Goal: Task Accomplishment & Management: Use online tool/utility

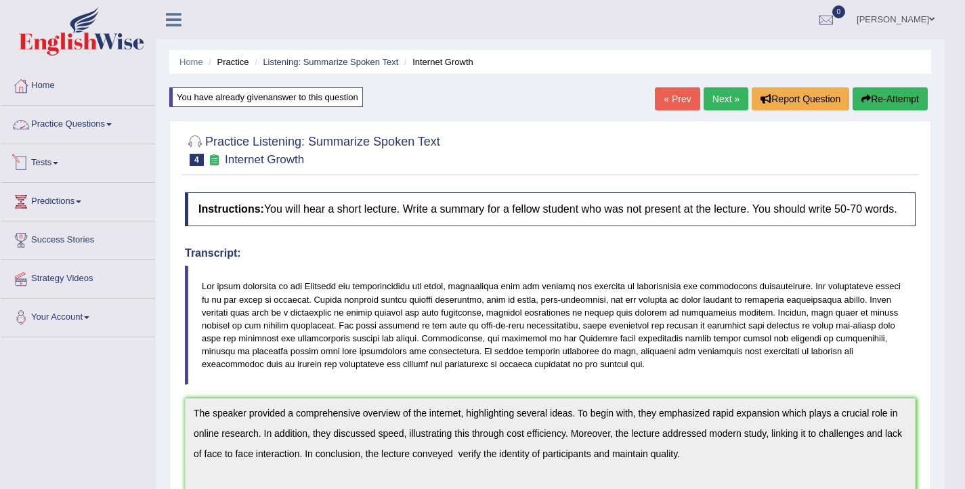
click at [102, 122] on link "Practice Questions" at bounding box center [78, 123] width 154 height 34
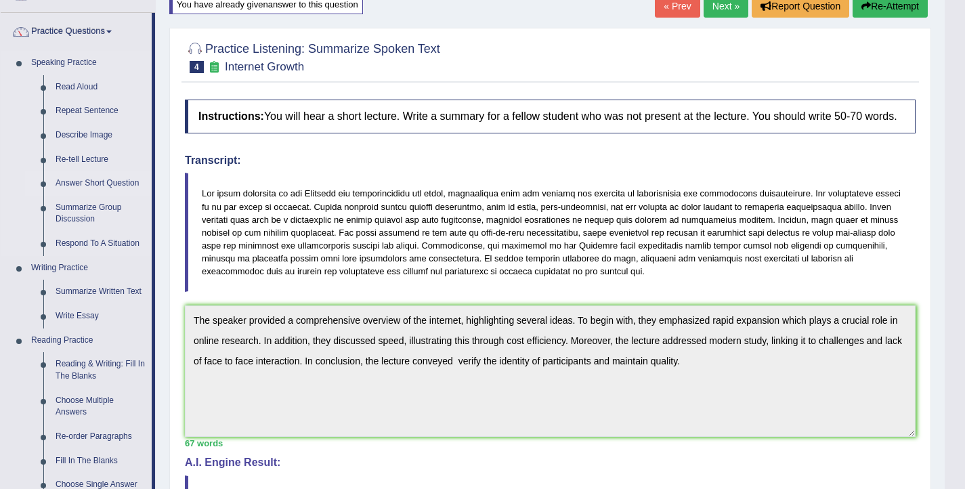
scroll to position [106, 0]
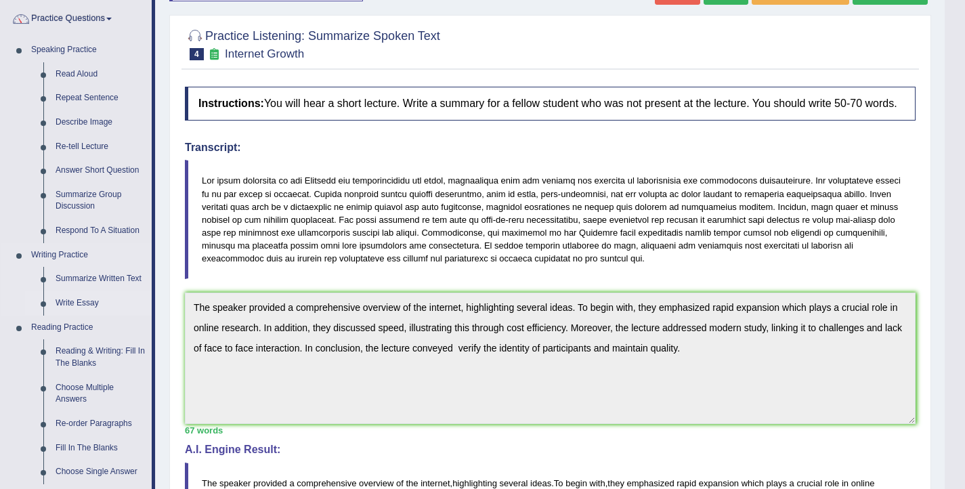
click at [87, 299] on link "Write Essay" at bounding box center [100, 303] width 102 height 24
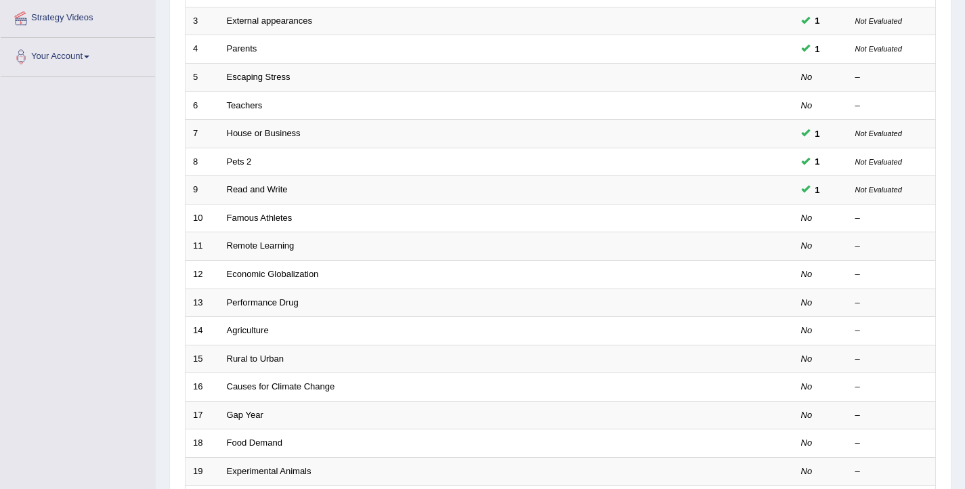
scroll to position [265, 0]
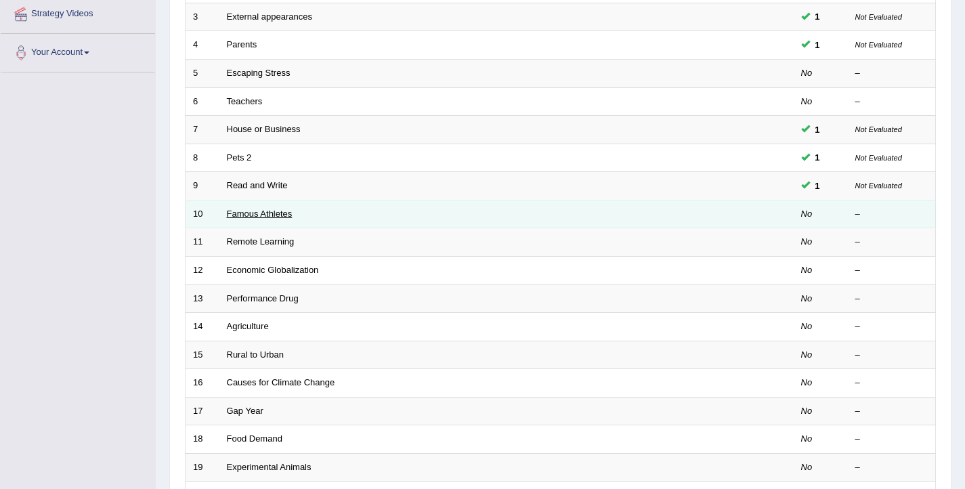
click at [288, 209] on link "Famous Athletes" at bounding box center [260, 214] width 66 height 10
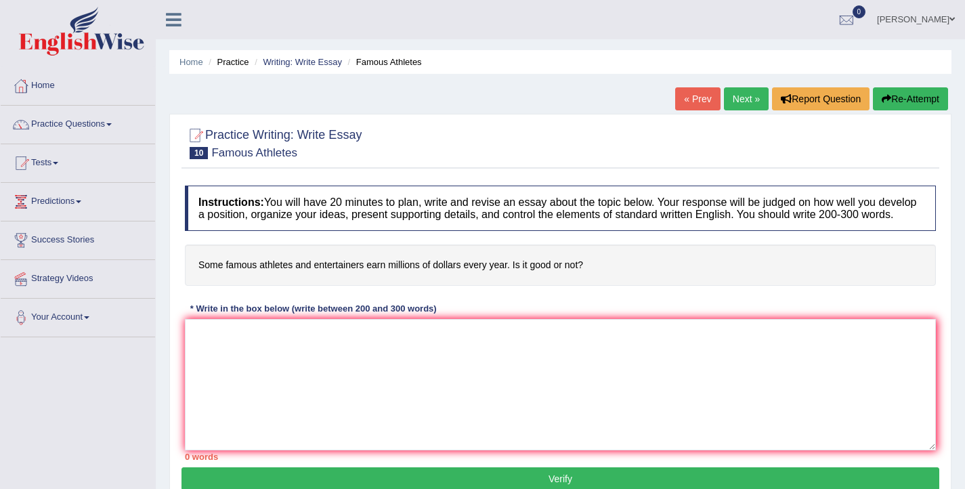
drag, startPoint x: 194, startPoint y: 279, endPoint x: 516, endPoint y: 278, distance: 322.3
click at [517, 278] on h4 "Some famous athletes and entertainers earn millions of dollars every year. Is i…" at bounding box center [560, 264] width 751 height 41
drag, startPoint x: 583, startPoint y: 278, endPoint x: 259, endPoint y: 298, distance: 325.0
click at [259, 298] on div "Instructions: You will have 20 minutes to plan, write and revise an essay about…" at bounding box center [560, 323] width 758 height 288
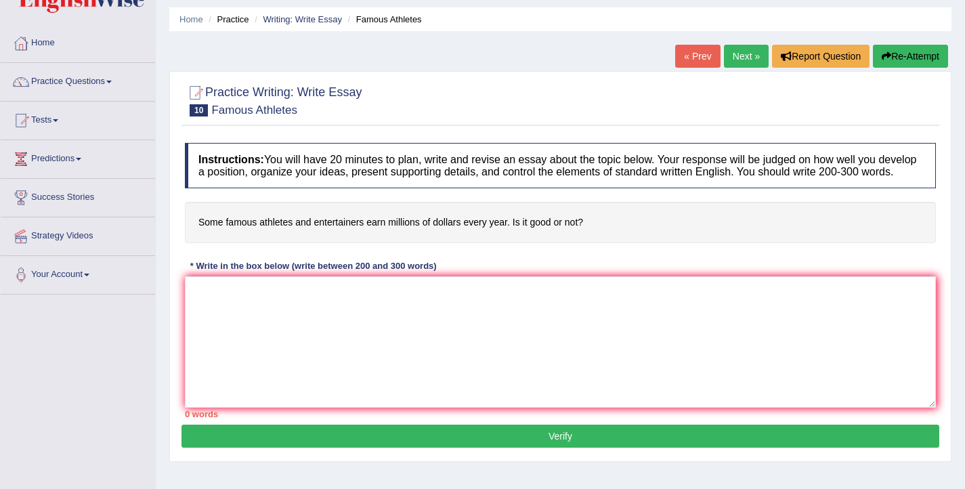
scroll to position [55, 0]
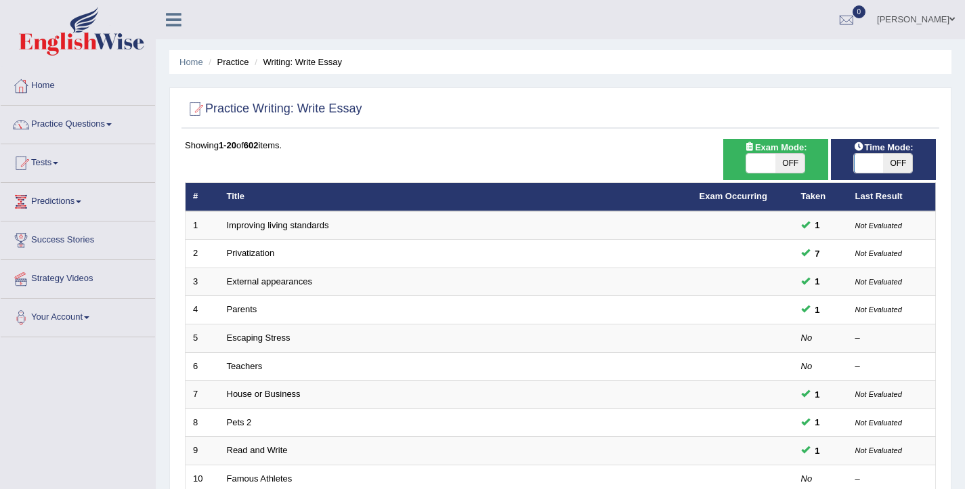
click at [873, 165] on span at bounding box center [869, 163] width 29 height 19
checkbox input "true"
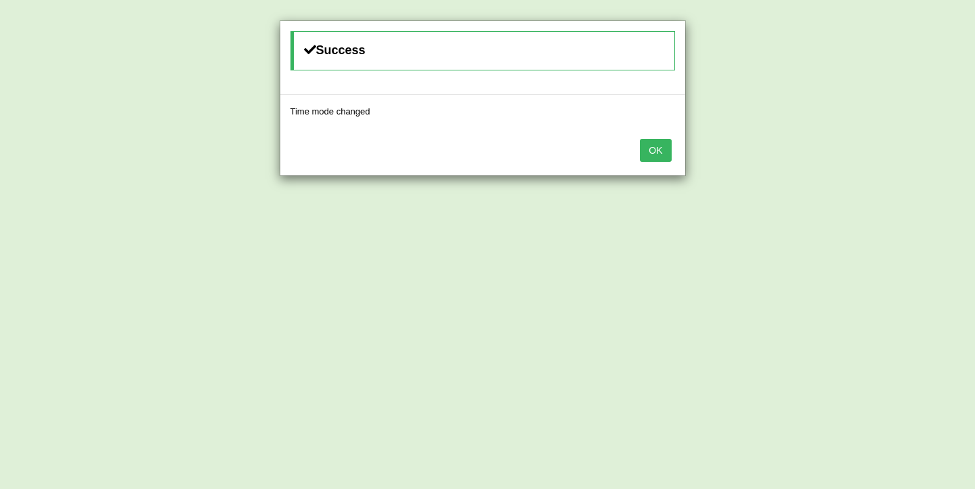
click at [649, 154] on button "OK" at bounding box center [655, 150] width 31 height 23
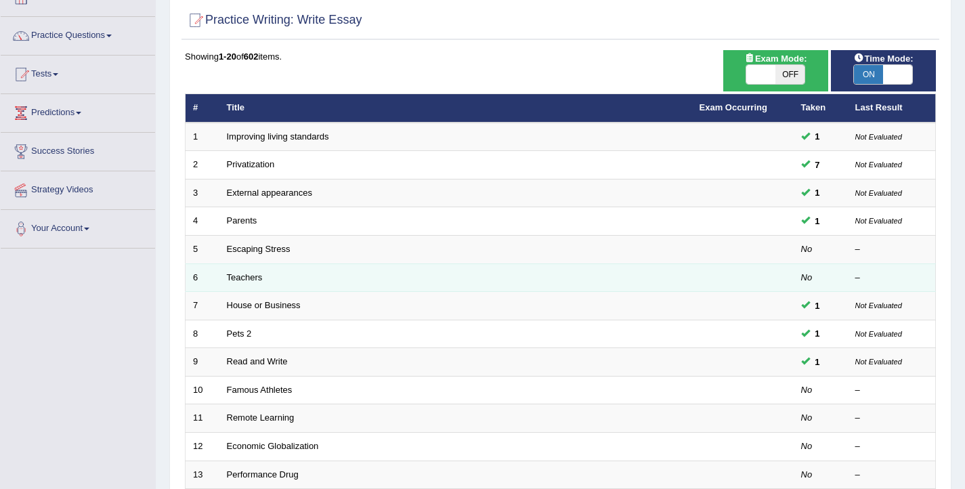
scroll to position [92, 0]
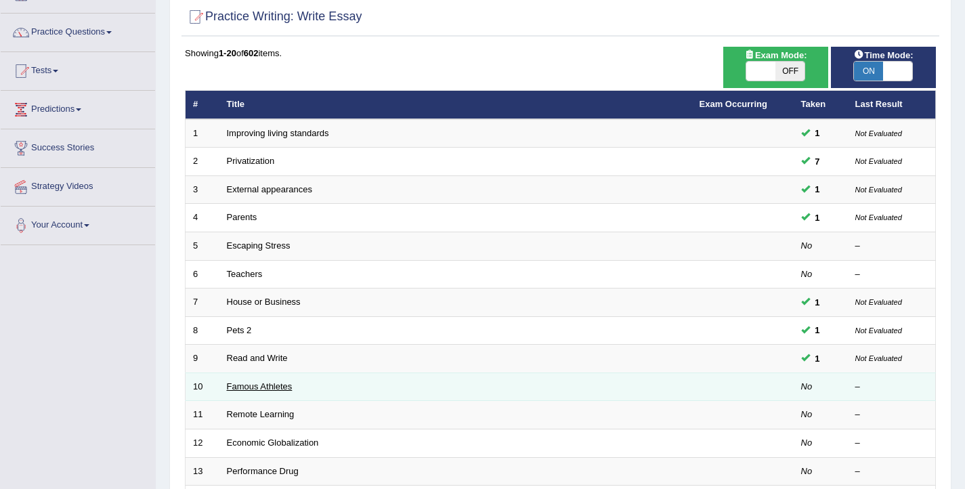
click at [242, 385] on link "Famous Athletes" at bounding box center [260, 386] width 66 height 10
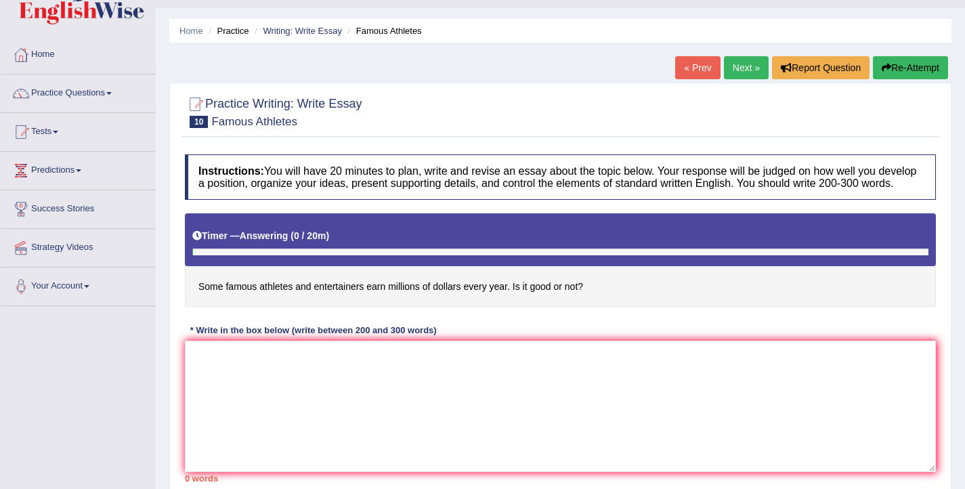
scroll to position [43, 0]
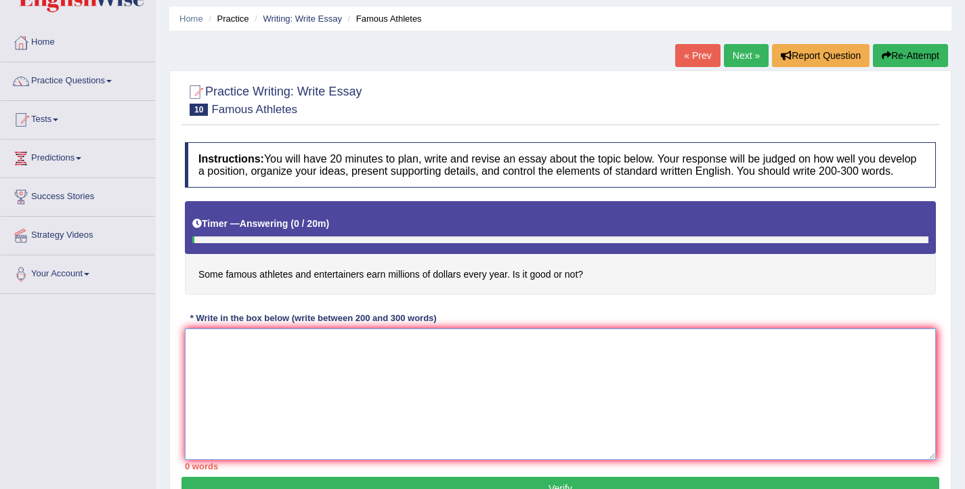
click at [242, 385] on textarea at bounding box center [560, 393] width 751 height 131
click at [414, 361] on textarea "The increasing influence of athletes and entertainers on our lives" at bounding box center [560, 393] width 751 height 131
click at [513, 356] on textarea "The increasing influence of athletes and entertainers income on our lives" at bounding box center [560, 393] width 751 height 131
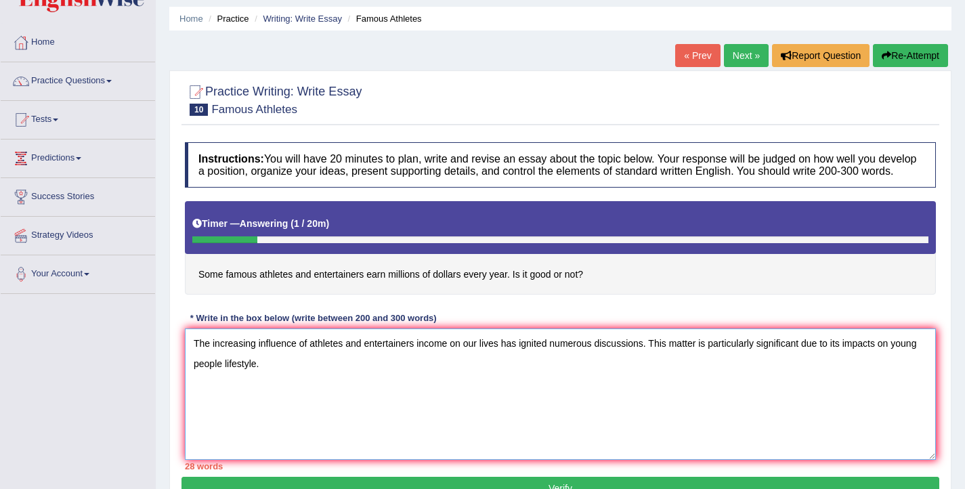
click at [238, 378] on textarea "The increasing influence of athletes and entertainers income on our lives has i…" at bounding box center [560, 393] width 751 height 131
click at [274, 374] on textarea "The increasing influence of athletes and entertainers income on our lives has i…" at bounding box center [560, 393] width 751 height 131
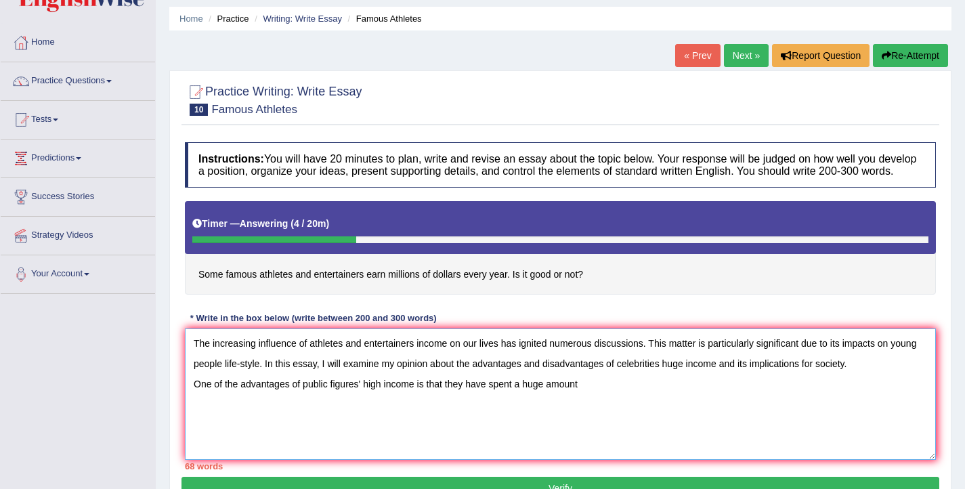
drag, startPoint x: 588, startPoint y: 399, endPoint x: 448, endPoint y: 402, distance: 140.2
click at [448, 402] on textarea "The increasing influence of athletes and entertainers income on our lives has i…" at bounding box center [560, 393] width 751 height 131
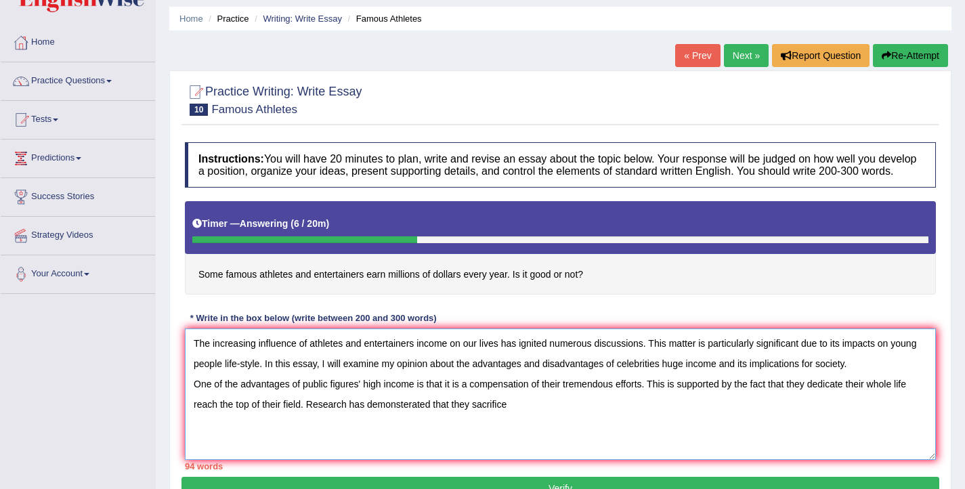
drag, startPoint x: 472, startPoint y: 421, endPoint x: 454, endPoint y: 415, distance: 18.4
click at [454, 416] on textarea "The increasing influence of athletes and entertainers income on our lives has i…" at bounding box center [560, 393] width 751 height 131
click at [519, 420] on textarea "The increasing influence of athletes and entertainers income on our lives has i…" at bounding box center [560, 393] width 751 height 131
drag, startPoint x: 519, startPoint y: 420, endPoint x: 454, endPoint y: 419, distance: 65.0
click at [454, 419] on textarea "The increasing influence of athletes and entertainers income on our lives has i…" at bounding box center [560, 393] width 751 height 131
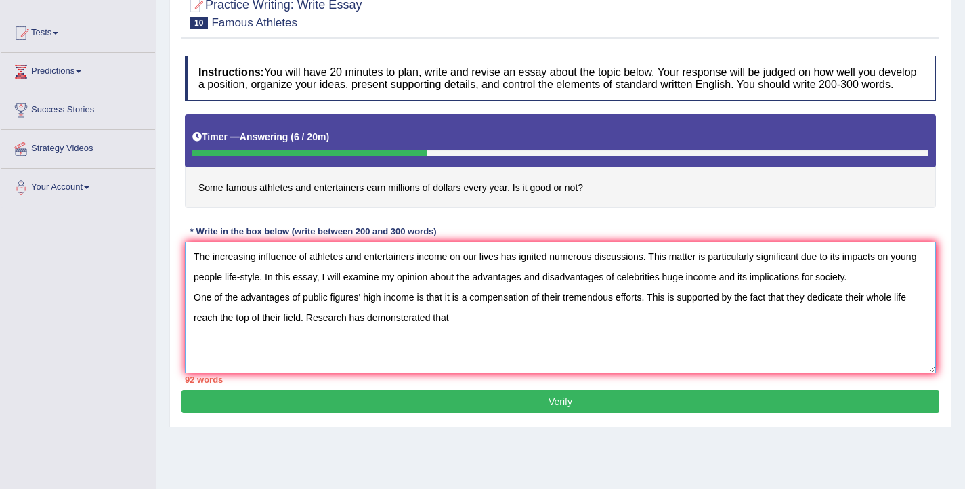
scroll to position [136, 0]
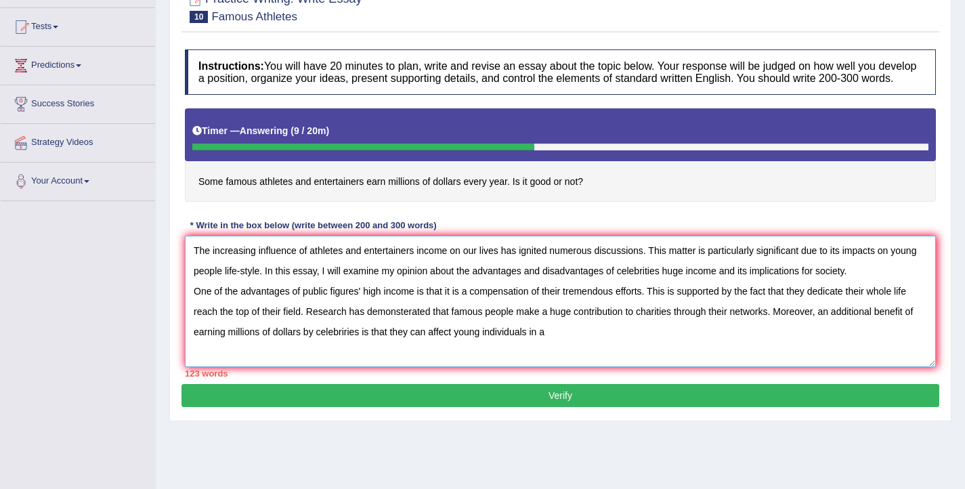
drag, startPoint x: 456, startPoint y: 344, endPoint x: 429, endPoint y: 345, distance: 27.1
click at [429, 345] on textarea "The increasing influence of athletes and entertainers income on our lives has i…" at bounding box center [560, 301] width 751 height 131
drag, startPoint x: 633, startPoint y: 348, endPoint x: 614, endPoint y: 344, distance: 20.1
click at [614, 344] on textarea "The increasing influence of athletes and entertainers income on our lives has i…" at bounding box center [560, 301] width 751 height 131
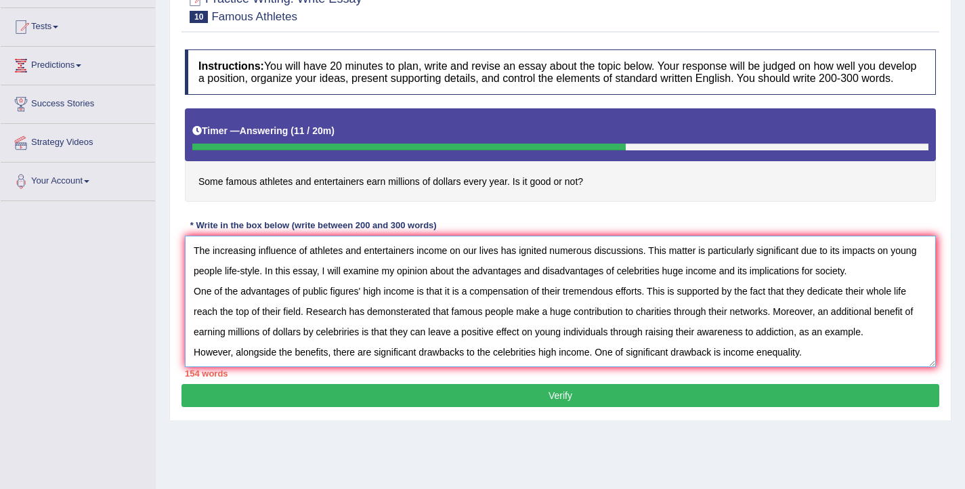
click at [767, 366] on textarea "The increasing influence of athletes and entertainers income on our lives has i…" at bounding box center [560, 301] width 751 height 131
click at [817, 367] on textarea "The increasing influence of athletes and entertainers income on our lives has i…" at bounding box center [560, 301] width 751 height 131
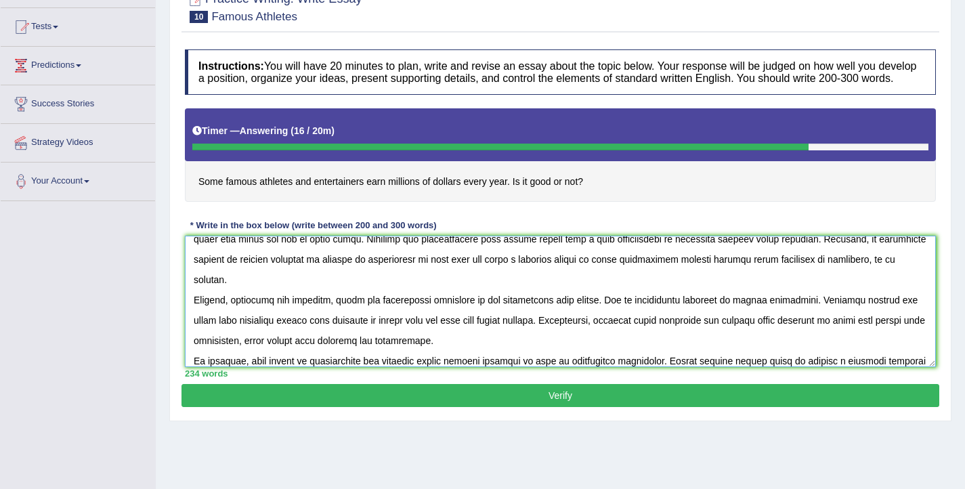
scroll to position [0, 0]
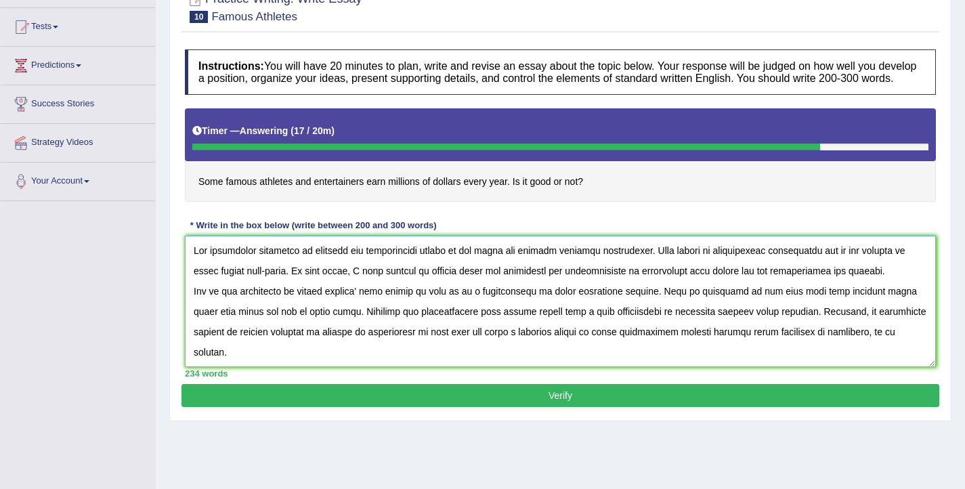
drag, startPoint x: 448, startPoint y: 263, endPoint x: 416, endPoint y: 263, distance: 31.8
click at [416, 263] on textarea at bounding box center [560, 301] width 751 height 131
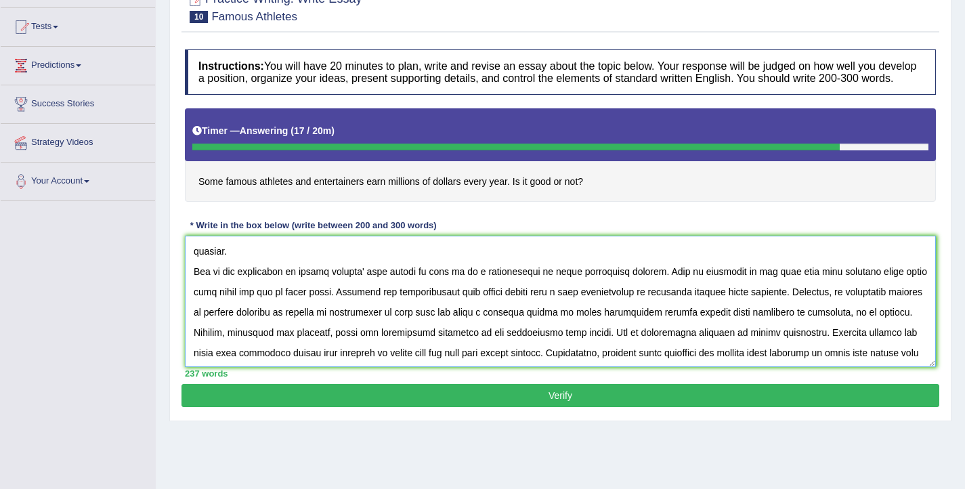
scroll to position [48, 0]
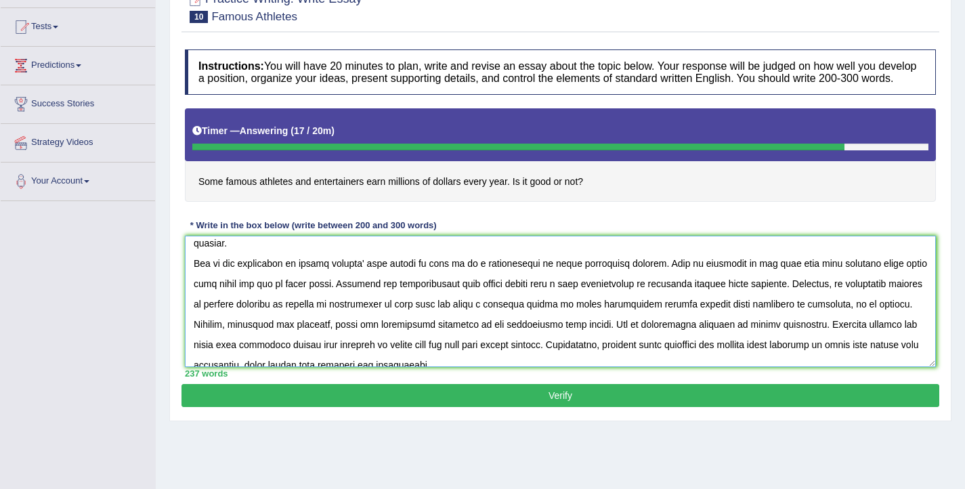
click at [361, 275] on textarea at bounding box center [560, 301] width 751 height 131
drag, startPoint x: 415, startPoint y: 277, endPoint x: 362, endPoint y: 273, distance: 53.7
click at [362, 273] on textarea at bounding box center [560, 301] width 751 height 131
click at [364, 275] on textarea at bounding box center [560, 301] width 751 height 131
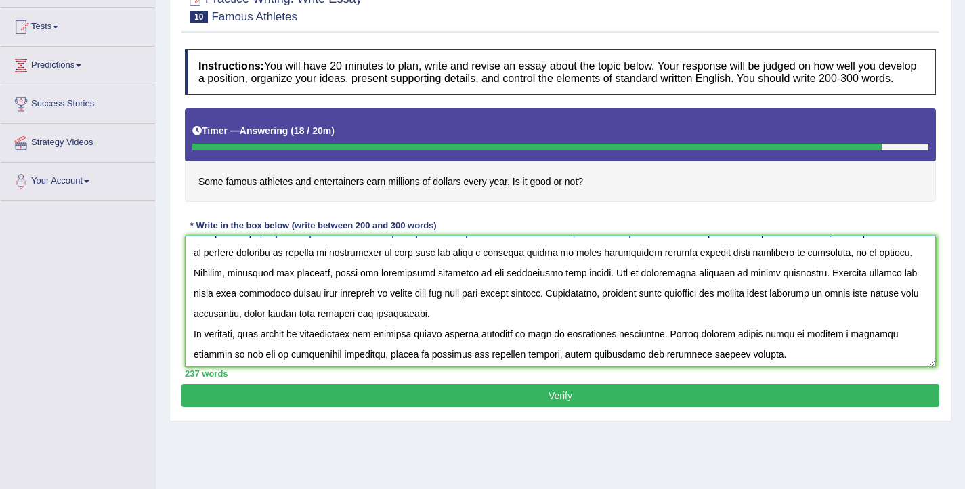
scroll to position [102, 0]
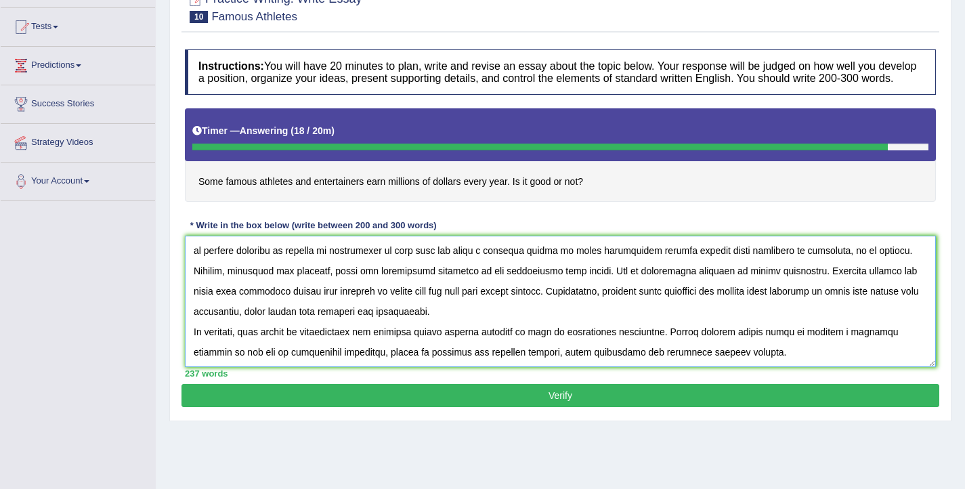
drag, startPoint x: 628, startPoint y: 286, endPoint x: 621, endPoint y: 282, distance: 7.6
click at [621, 282] on textarea at bounding box center [560, 301] width 751 height 131
drag, startPoint x: 304, startPoint y: 303, endPoint x: 284, endPoint y: 301, distance: 20.5
click at [284, 301] on textarea at bounding box center [560, 301] width 751 height 131
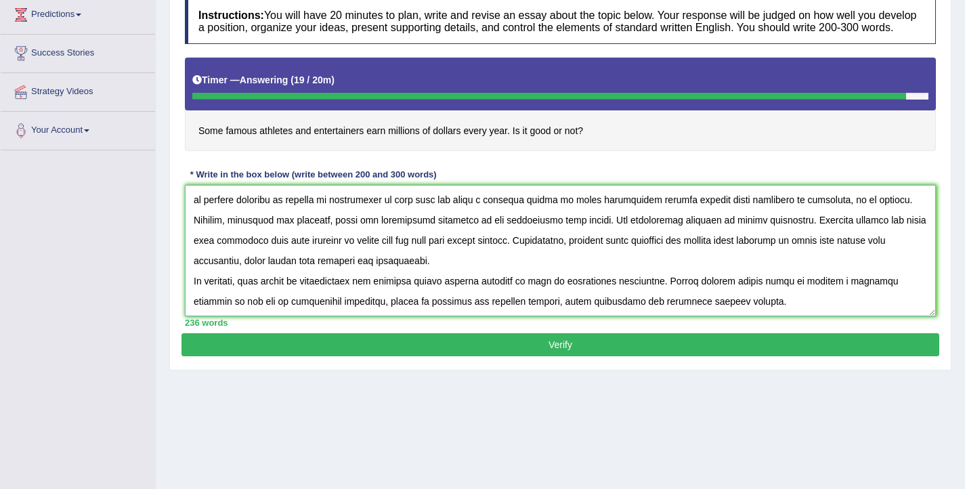
scroll to position [190, 0]
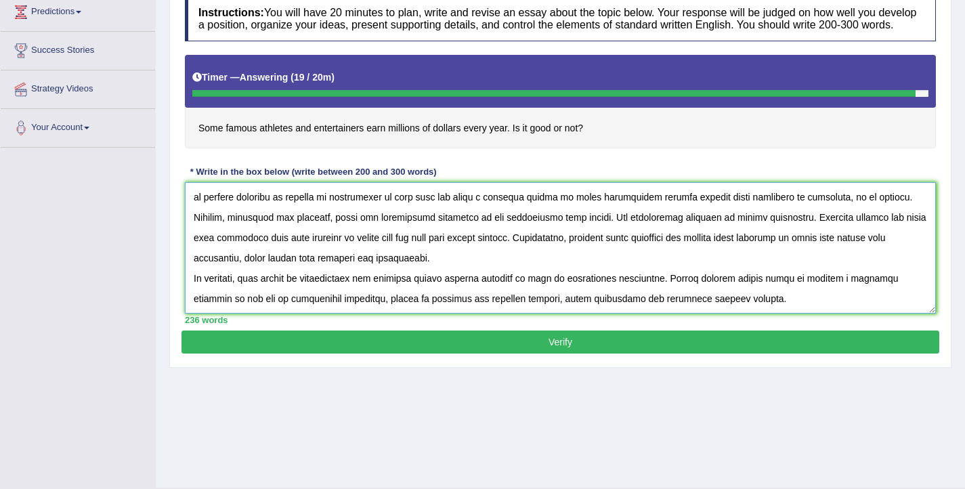
drag, startPoint x: 333, startPoint y: 316, endPoint x: 295, endPoint y: 310, distance: 37.6
click at [295, 310] on textarea at bounding box center [560, 247] width 751 height 131
type textarea "The increasing influence of athletes and entertainers earning millions of dolla…"
click at [513, 353] on button "Verify" at bounding box center [560, 341] width 758 height 23
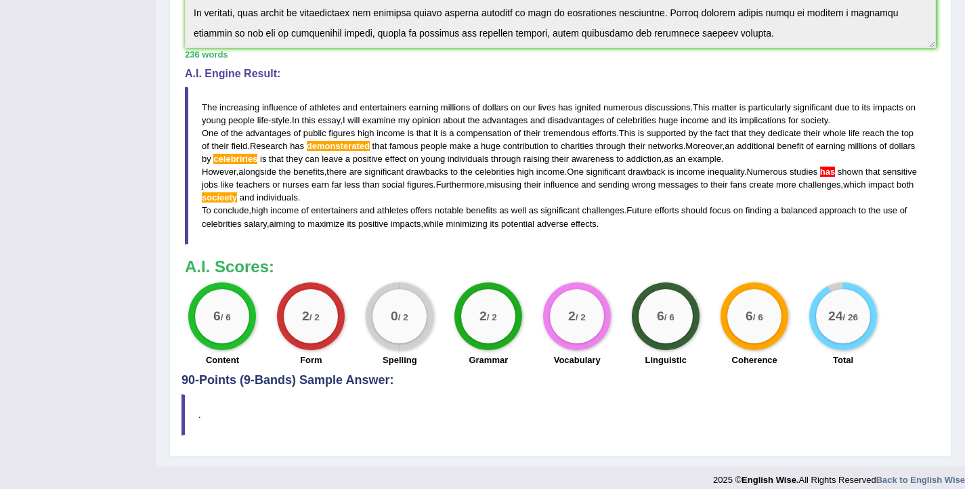
scroll to position [0, 0]
